Goal: Task Accomplishment & Management: Complete application form

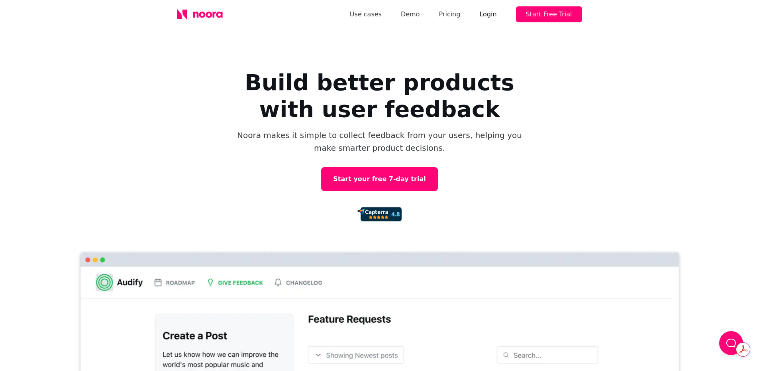
click at [497, 11] on div "Login" at bounding box center [487, 14] width 17 height 11
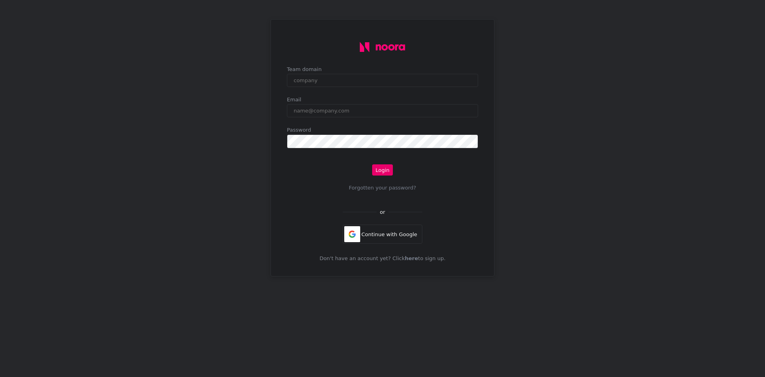
type input "ybelinky@escribers.net"
click at [380, 173] on button "Login" at bounding box center [382, 169] width 20 height 11
click at [381, 171] on button "Login" at bounding box center [382, 169] width 20 height 11
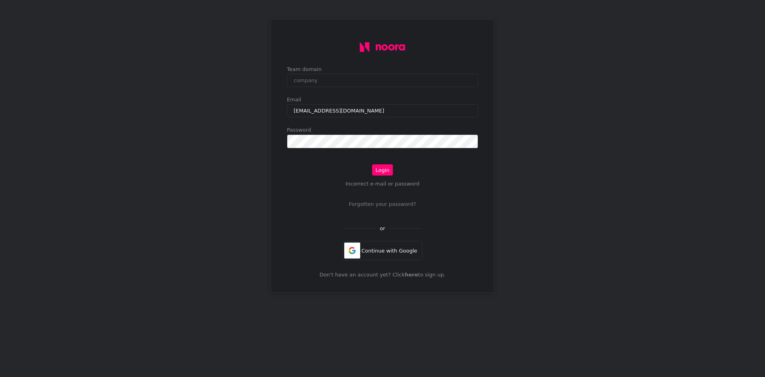
click at [336, 89] on div "Team domain" at bounding box center [382, 78] width 191 height 24
click at [342, 84] on input "text" at bounding box center [382, 80] width 191 height 13
click at [405, 255] on div "Continue with Google" at bounding box center [383, 250] width 80 height 19
